Goal: Find specific page/section: Find specific page/section

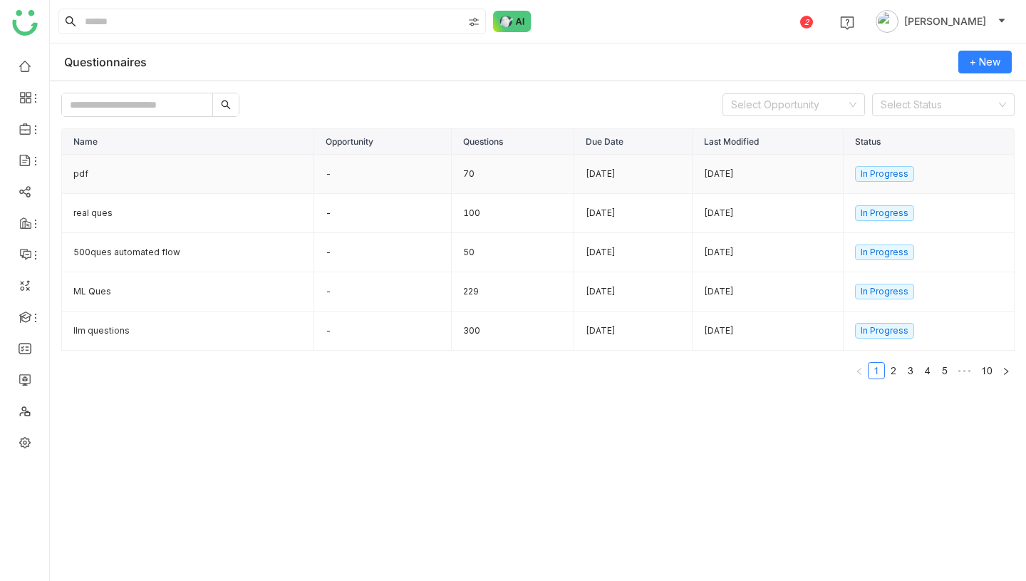
click at [147, 187] on td "pdf" at bounding box center [188, 174] width 252 height 39
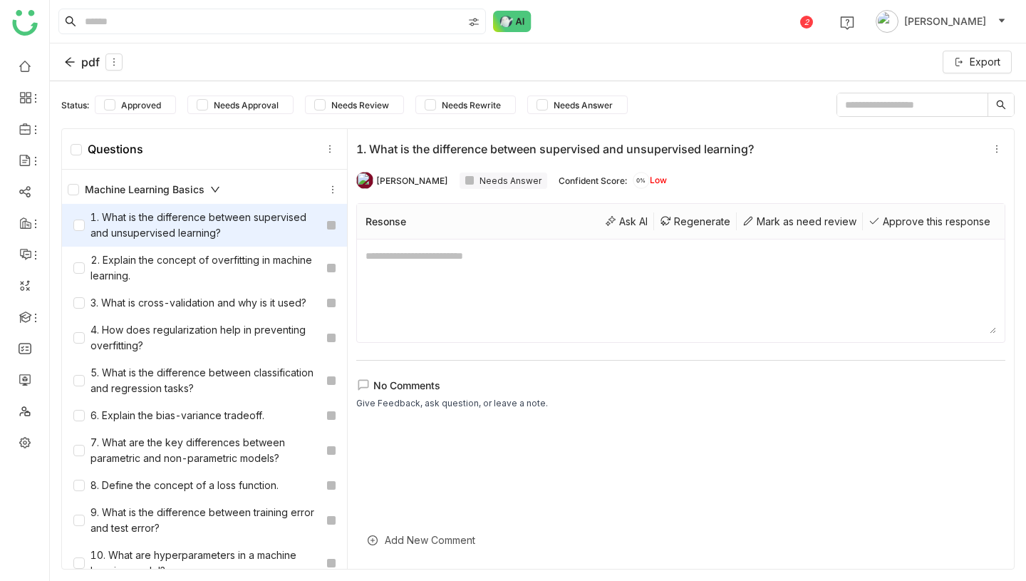
click at [94, 57] on div "pdf" at bounding box center [93, 61] width 58 height 17
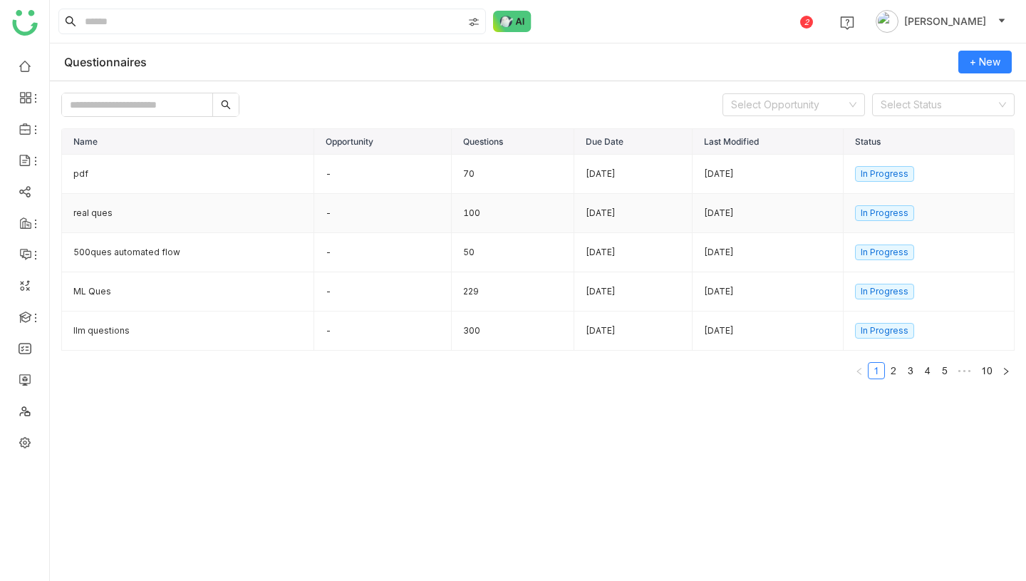
click at [343, 212] on td "-" at bounding box center [383, 213] width 138 height 39
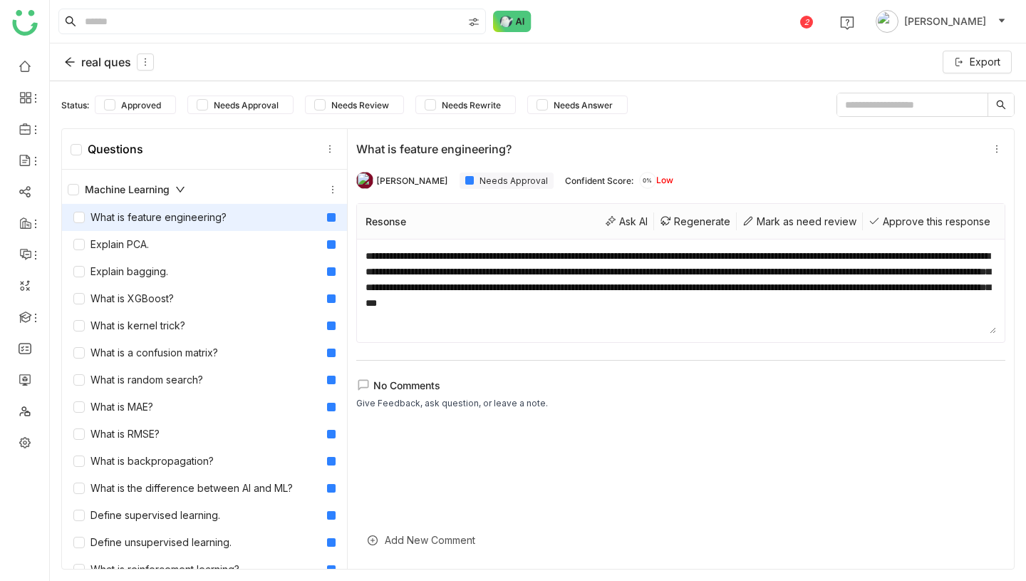
click at [108, 61] on div "real ques" at bounding box center [109, 61] width 90 height 17
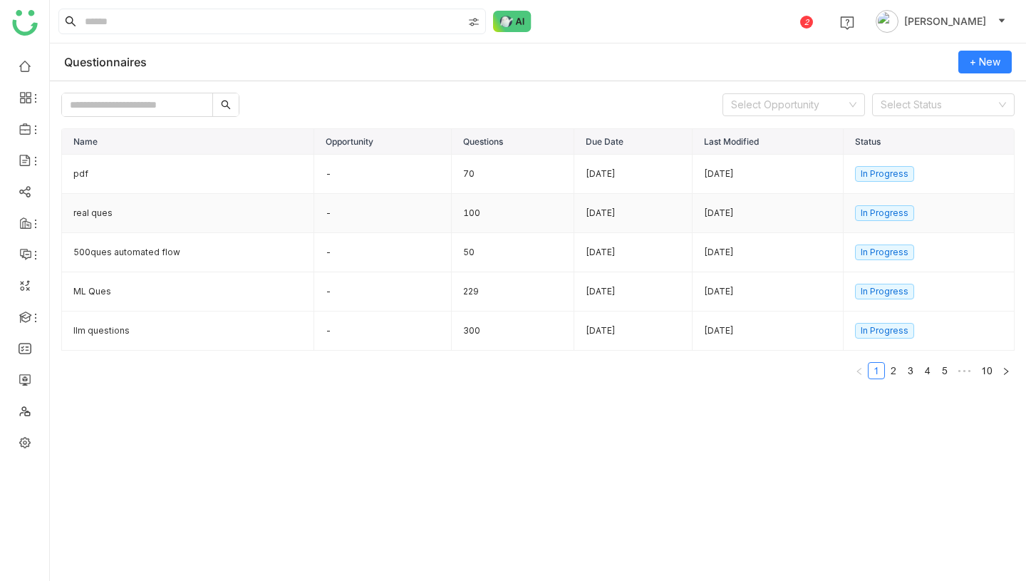
click at [194, 207] on td "real ques" at bounding box center [188, 213] width 252 height 39
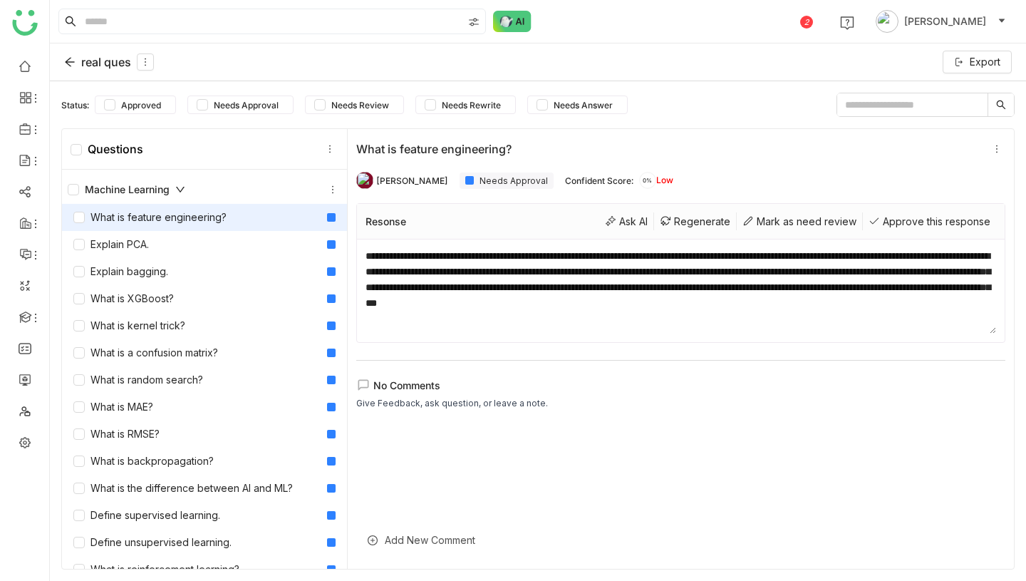
click at [105, 68] on div "real ques" at bounding box center [109, 61] width 90 height 17
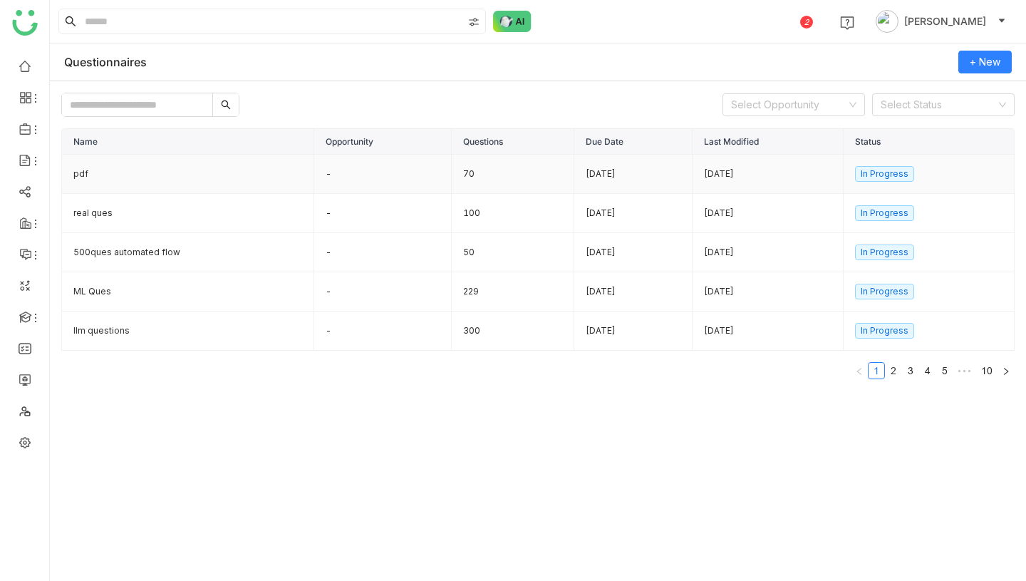
click at [167, 171] on td "pdf" at bounding box center [188, 174] width 252 height 39
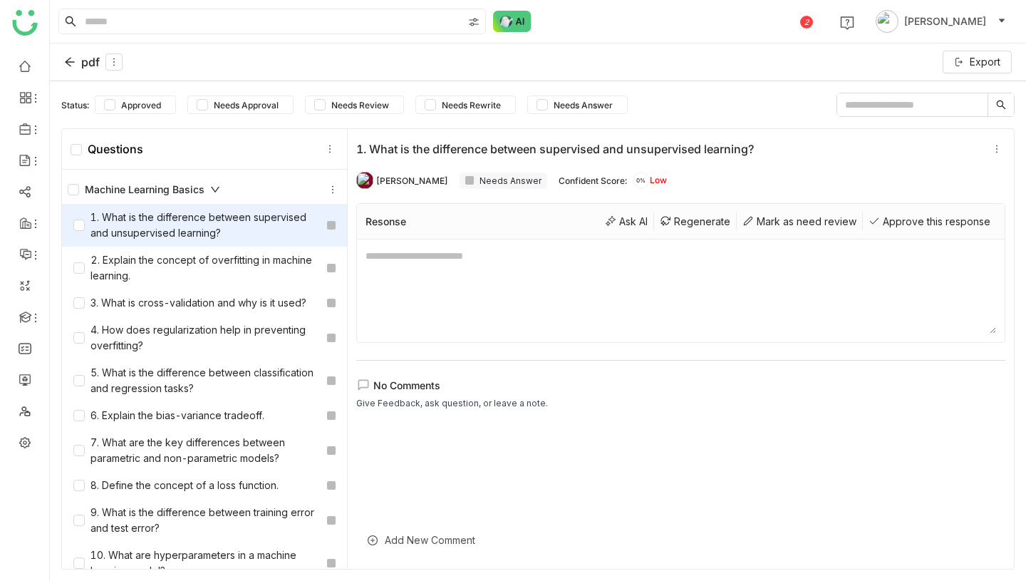
click at [83, 65] on div "pdf" at bounding box center [93, 61] width 58 height 17
